Goal: Check status

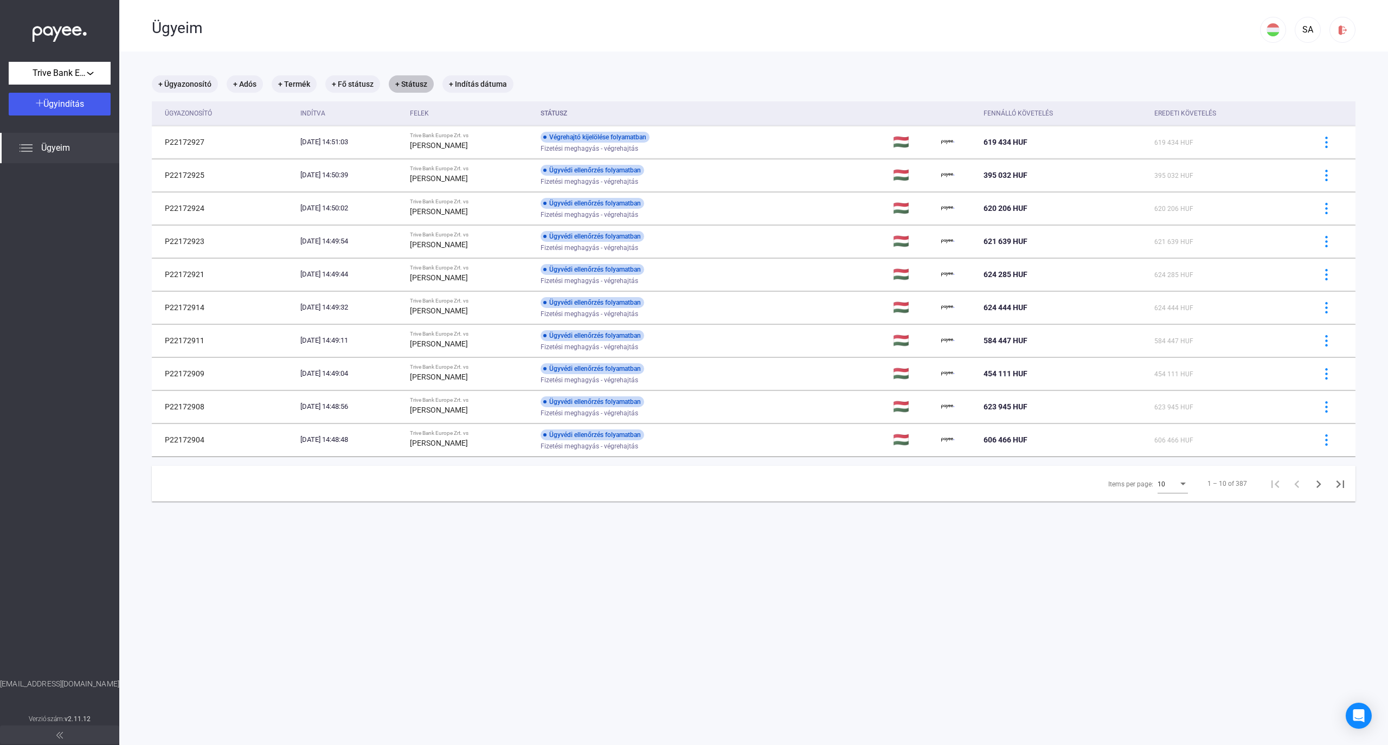
click at [416, 85] on mat-chip "+ Státusz" at bounding box center [411, 83] width 45 height 17
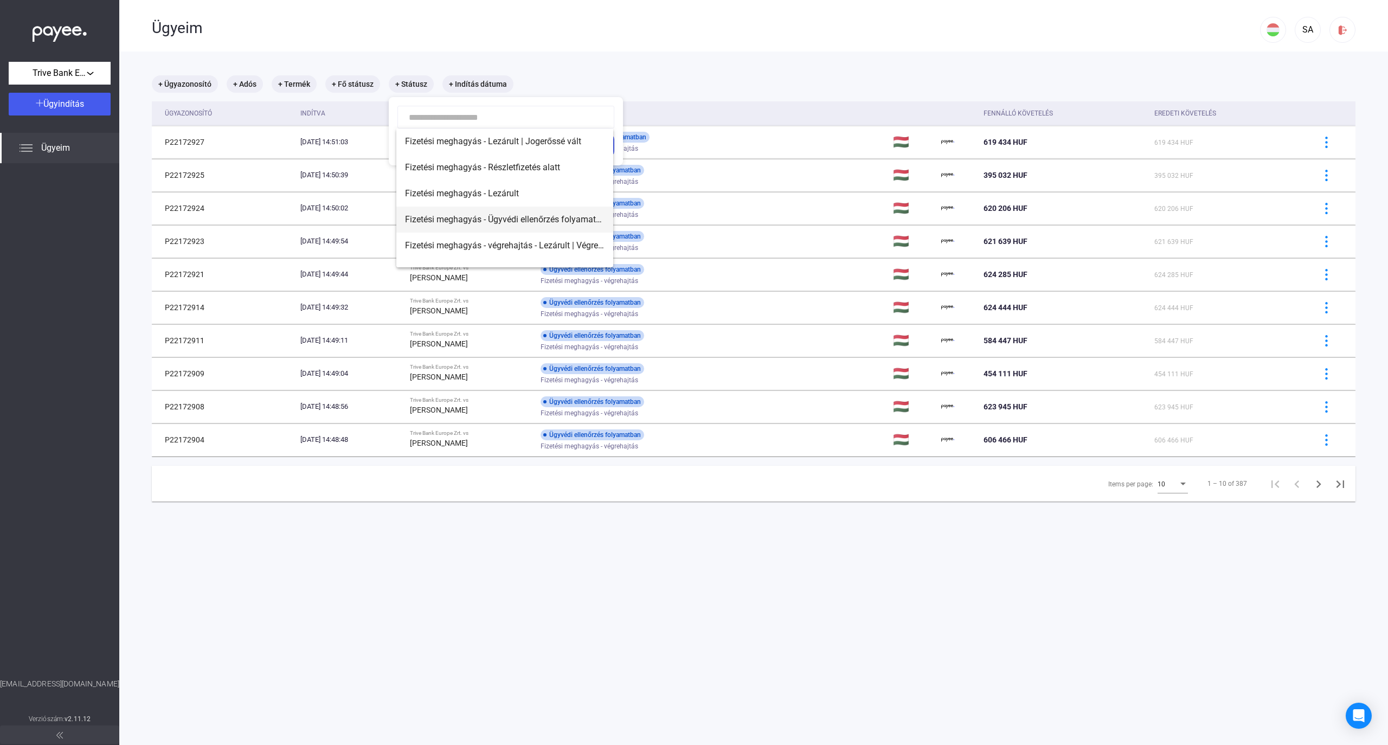
click at [538, 225] on span "Fizetési meghagyás - Ügyvédi ellenőrzés folyamatban" at bounding box center [504, 219] width 199 height 13
type input "**********"
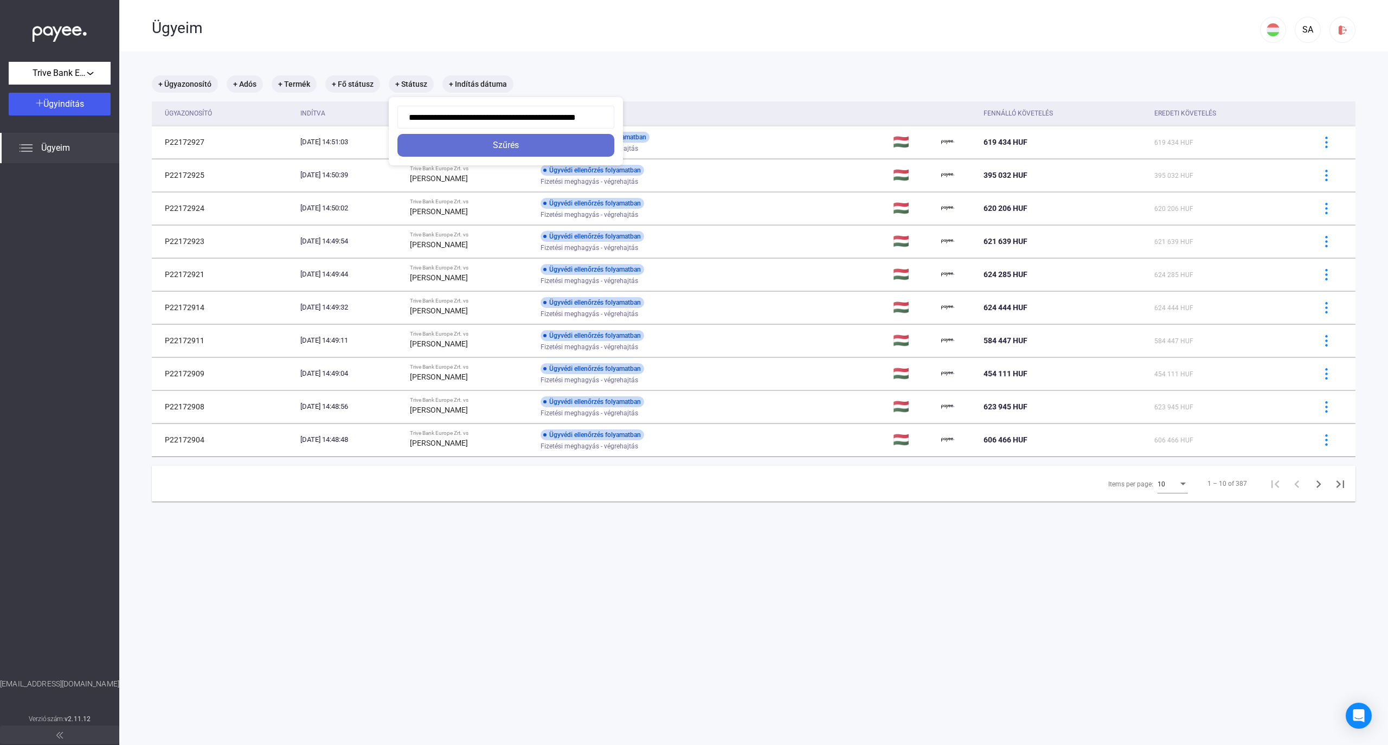
click at [525, 145] on div "Szűrés" at bounding box center [506, 145] width 210 height 13
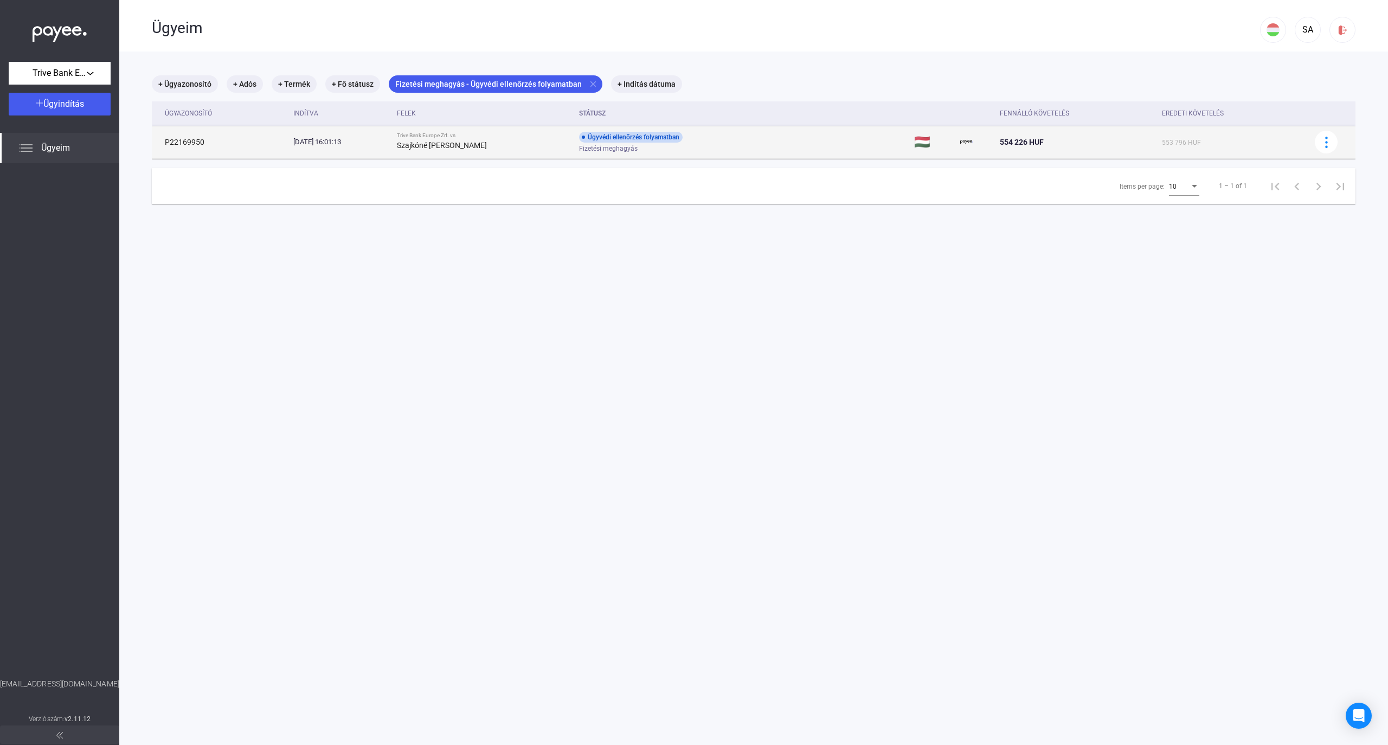
drag, startPoint x: 161, startPoint y: 136, endPoint x: 211, endPoint y: 146, distance: 51.4
click at [211, 146] on td "P22169950" at bounding box center [220, 142] width 137 height 33
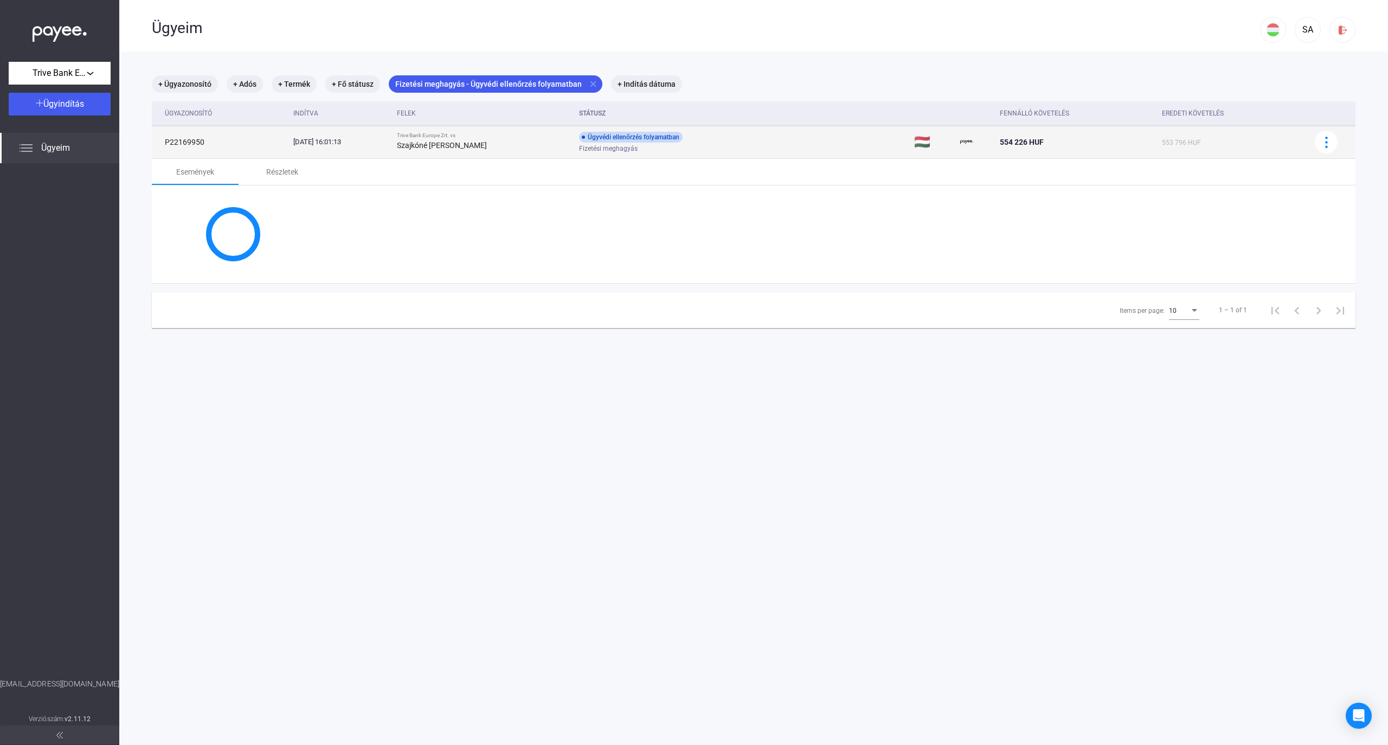
copy td "P22169950"
drag, startPoint x: 432, startPoint y: 148, endPoint x: 502, endPoint y: 150, distance: 70.0
click at [502, 150] on div "Szajkóné [PERSON_NAME]" at bounding box center [483, 145] width 173 height 13
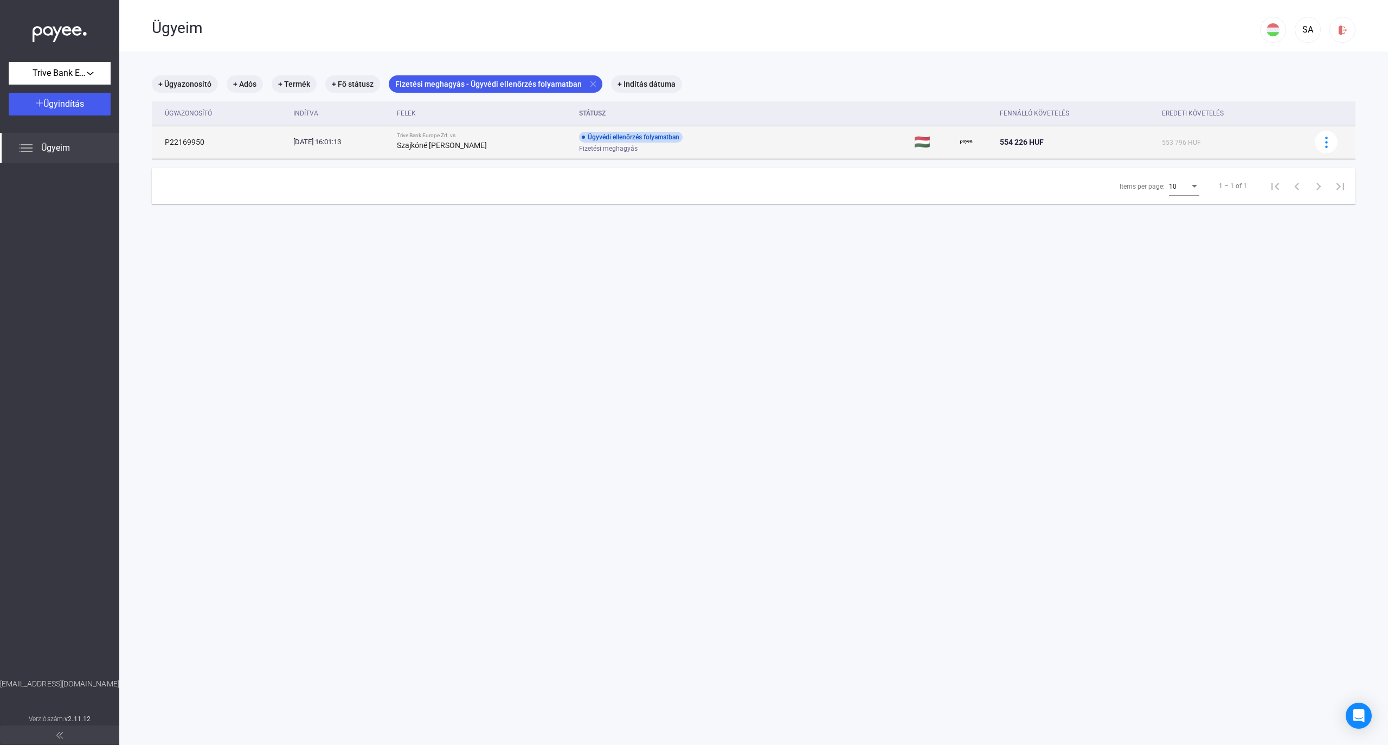
copy strong "Szajkóné [PERSON_NAME]"
